Goal: Transaction & Acquisition: Obtain resource

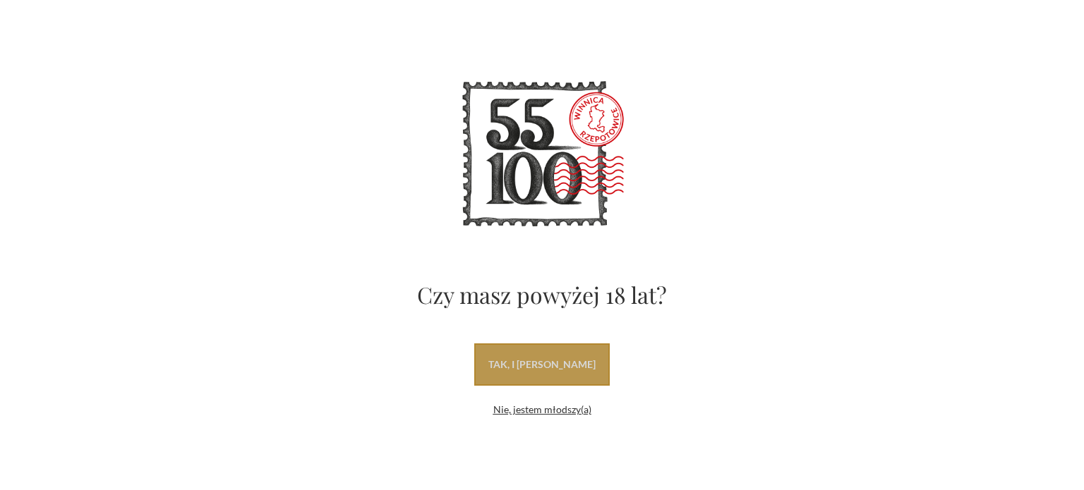
click at [535, 366] on link "tak, i uwielbiam wino" at bounding box center [541, 365] width 135 height 42
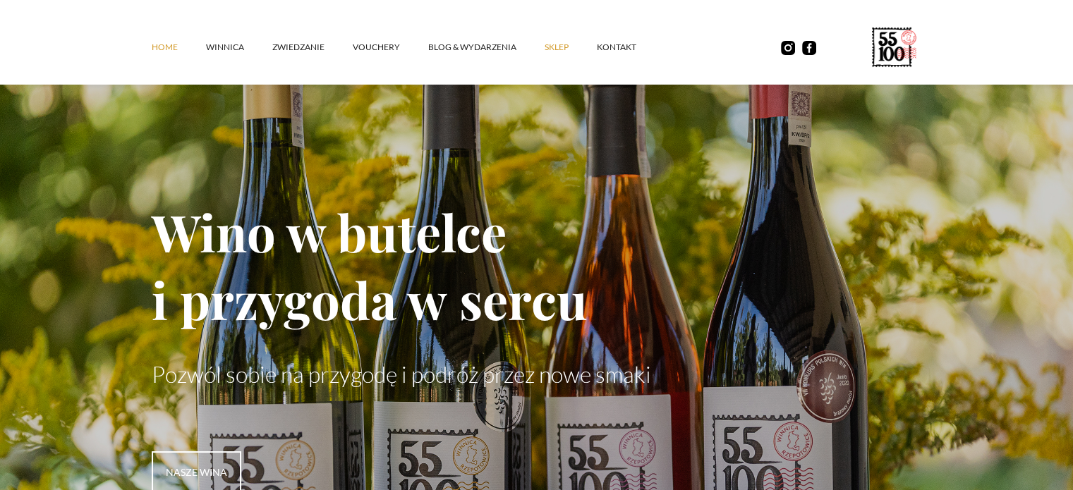
click at [554, 52] on link "SKLEP" at bounding box center [571, 47] width 52 height 42
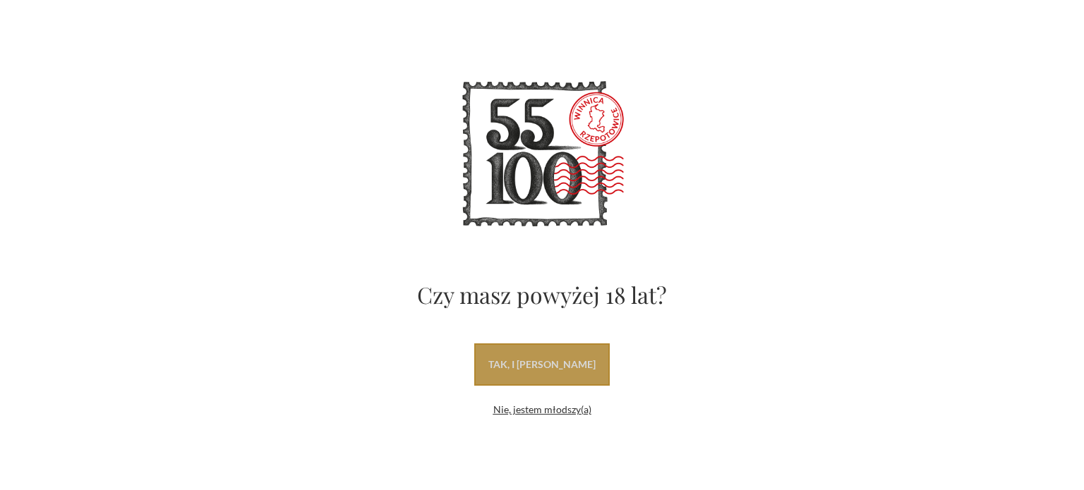
click at [595, 353] on link "tak, i [PERSON_NAME]" at bounding box center [541, 365] width 135 height 42
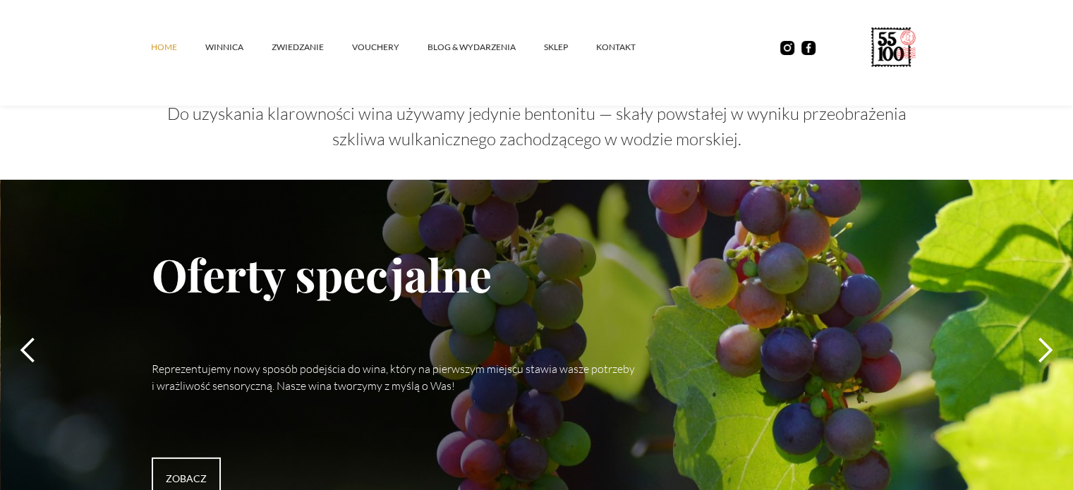
scroll to position [4022, 0]
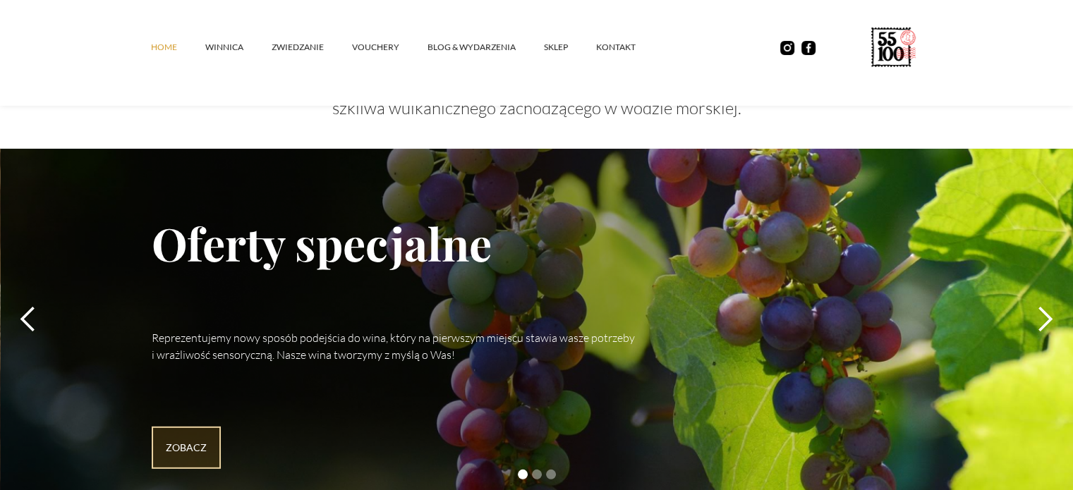
click at [196, 430] on link "Zobacz" at bounding box center [186, 448] width 69 height 42
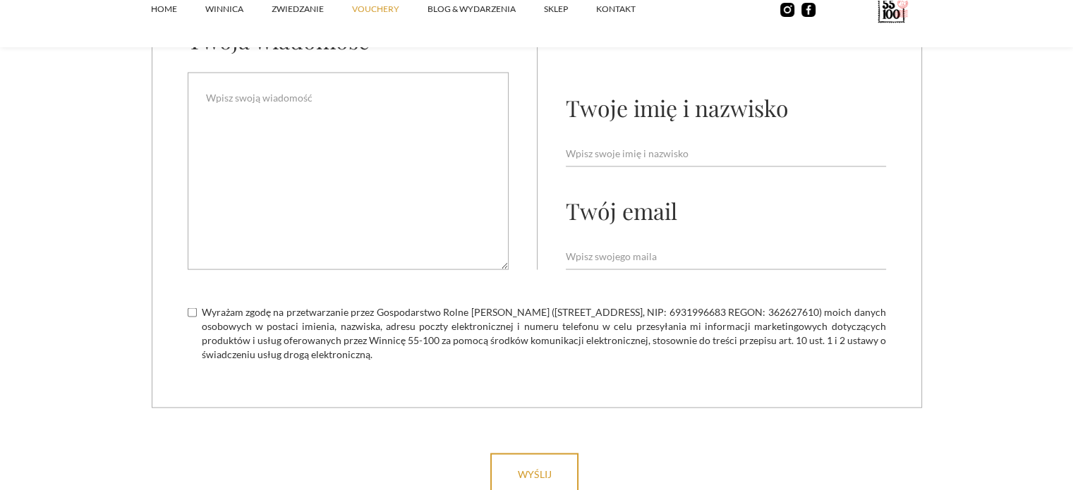
scroll to position [3034, 0]
